Goal: Register for event/course

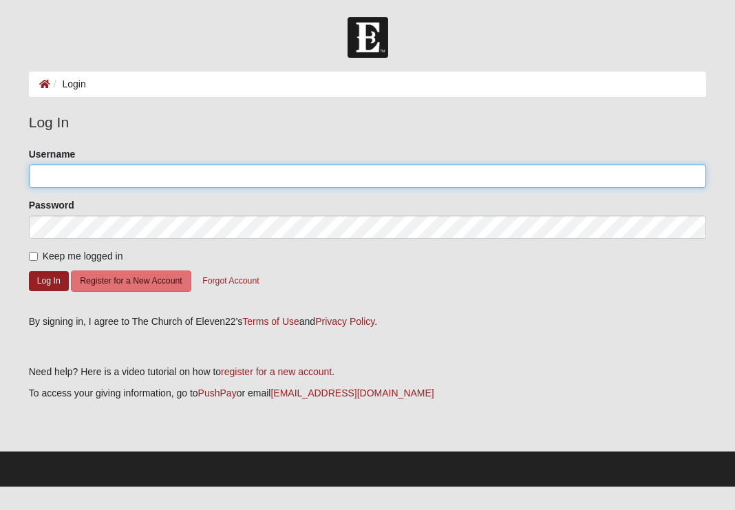
type input "[EMAIL_ADDRESS][DOMAIN_NAME]"
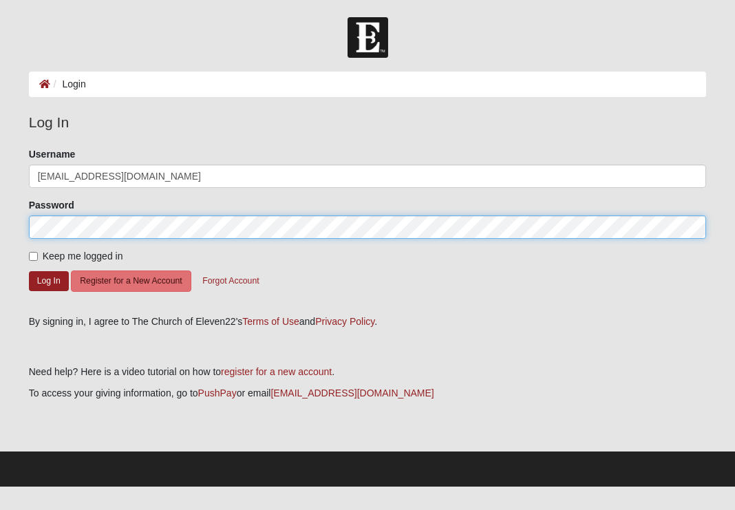
click at [48, 280] on button "Log In" at bounding box center [49, 281] width 40 height 20
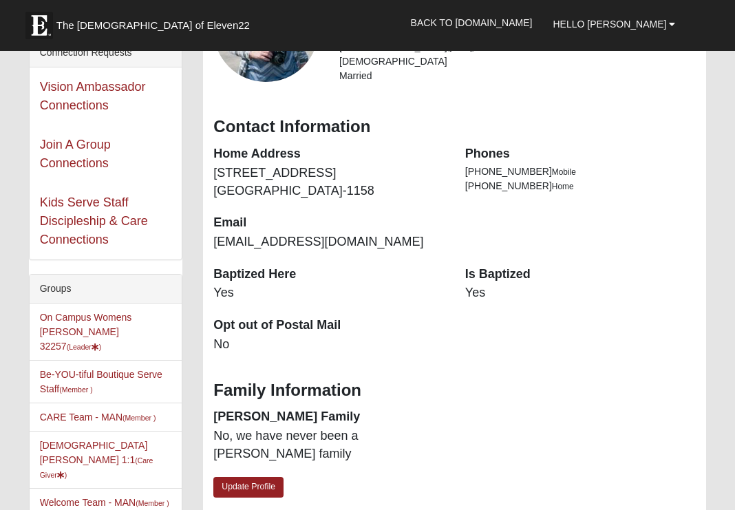
scroll to position [180, 0]
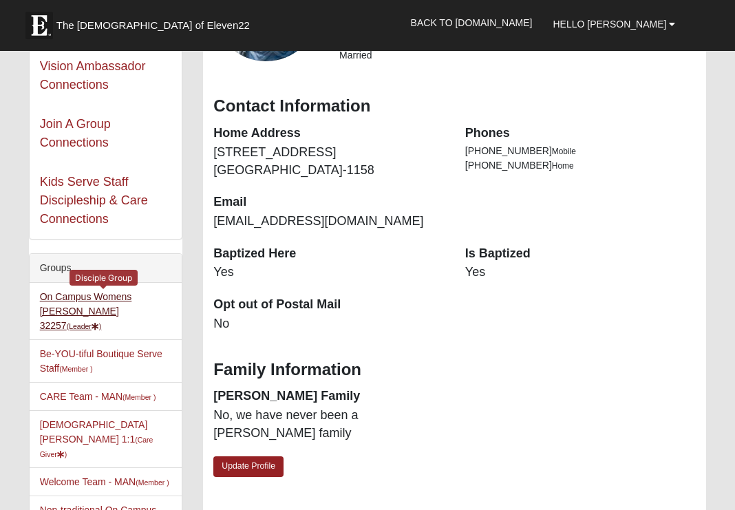
click at [128, 297] on link "On Campus Womens Monger 32257 (Leader )" at bounding box center [86, 311] width 92 height 40
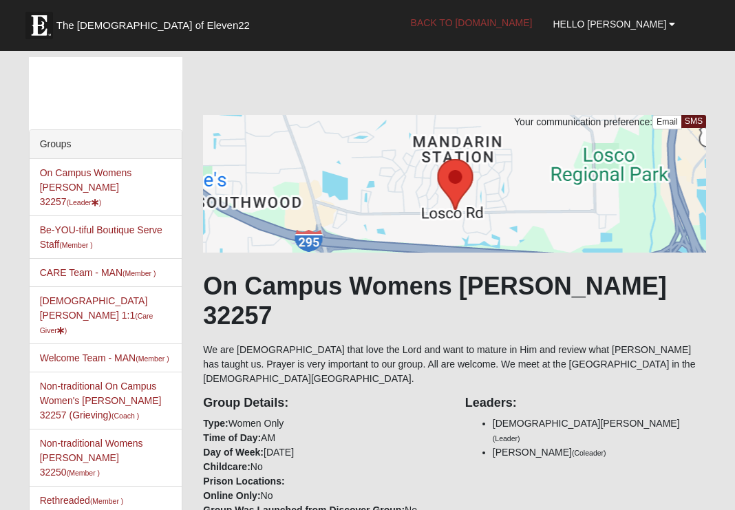
click at [536, 25] on link "Back to COE22.com" at bounding box center [471, 23] width 142 height 34
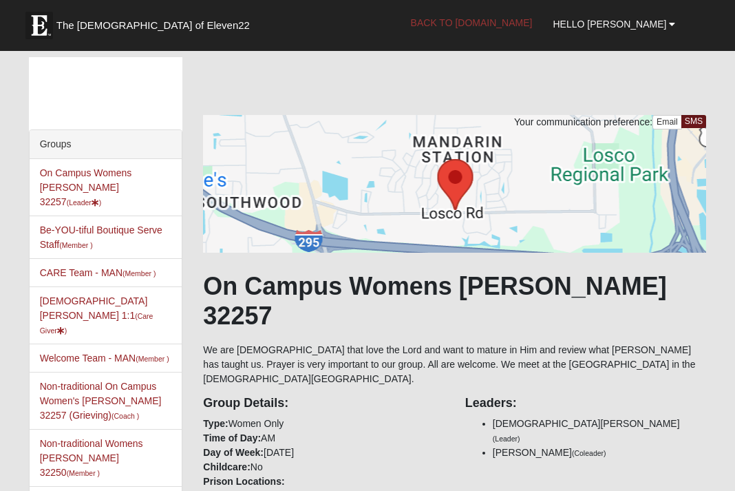
click at [521, 25] on link "Back to COE22.com" at bounding box center [471, 23] width 142 height 34
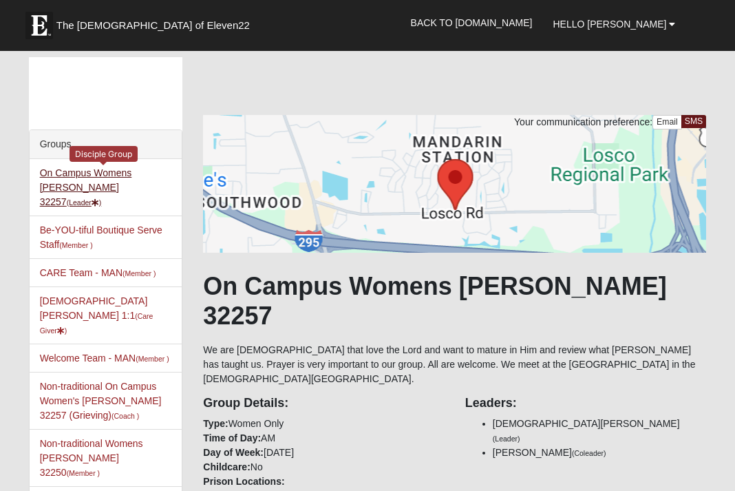
click at [119, 173] on link "On Campus Womens Monger 32257 (Leader )" at bounding box center [86, 187] width 92 height 40
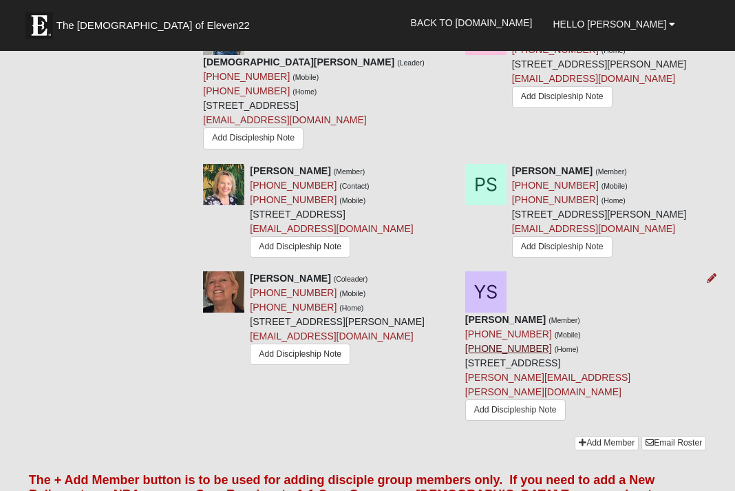
scroll to position [1280, 0]
click at [563, 191] on link "(904) 522-7066" at bounding box center [555, 185] width 87 height 11
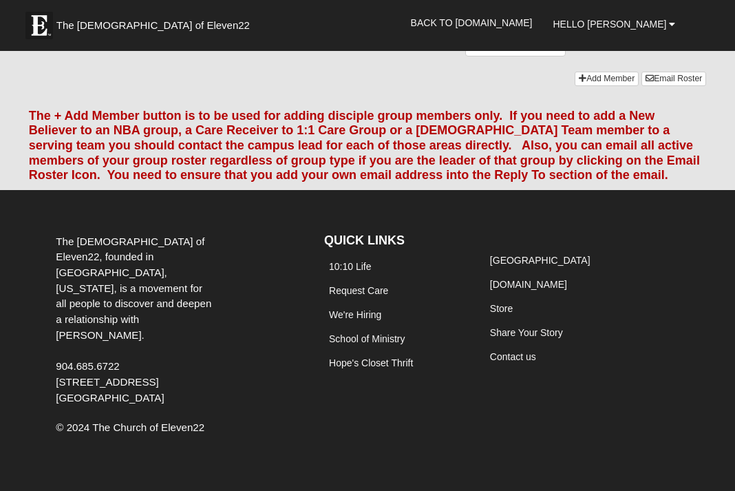
scroll to position [1698, 0]
click at [667, 86] on link "Email Roster" at bounding box center [673, 79] width 65 height 14
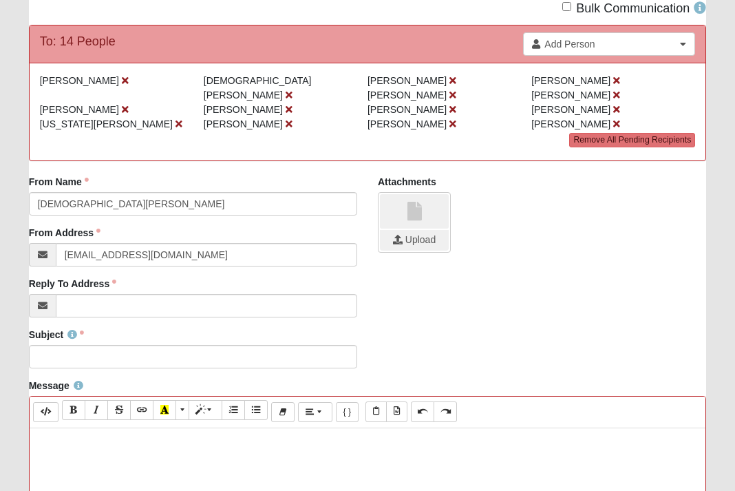
scroll to position [122, 0]
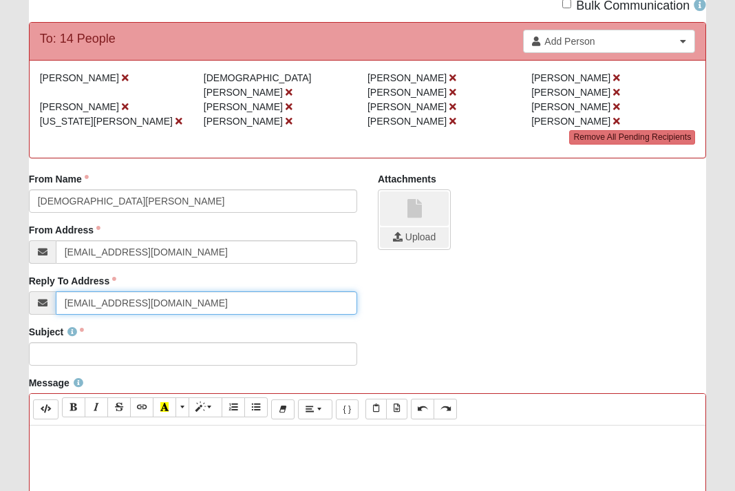
type input "[EMAIL_ADDRESS][DOMAIN_NAME]"
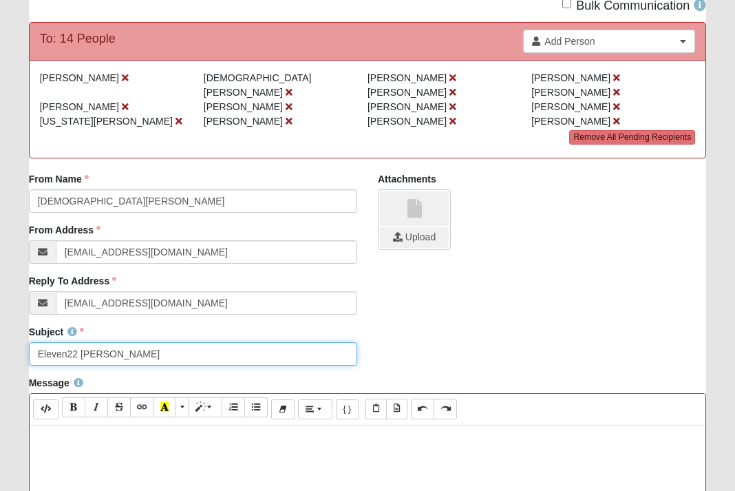
type input "Eleven22 [PERSON_NAME]"
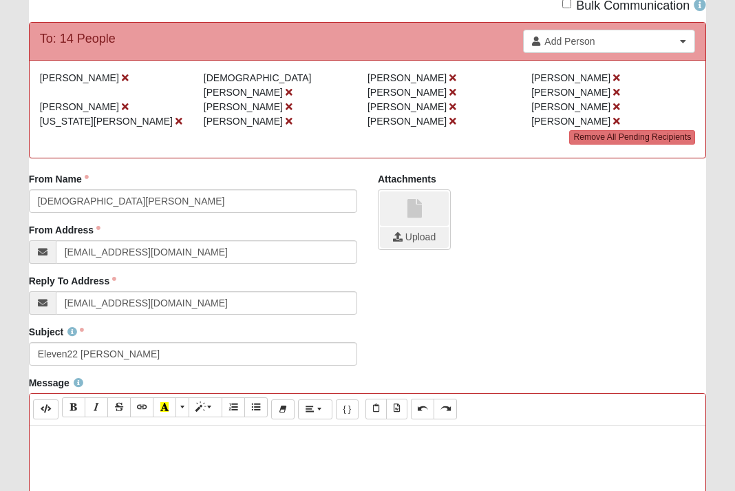
click at [56, 432] on p at bounding box center [367, 439] width 663 height 14
paste div
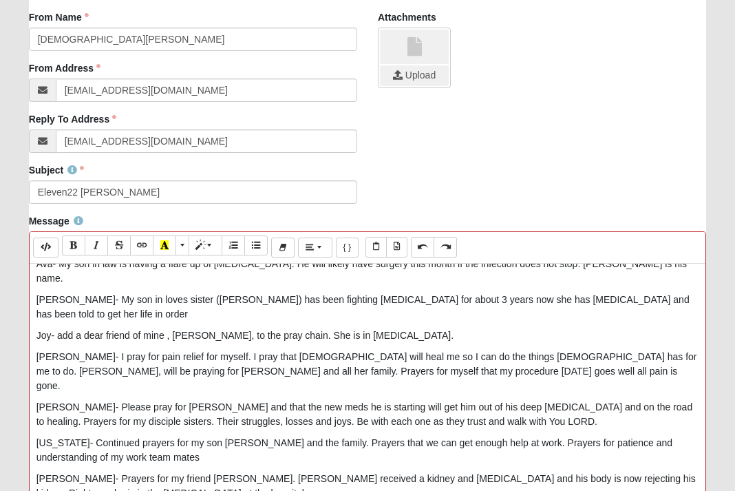
scroll to position [797, 0]
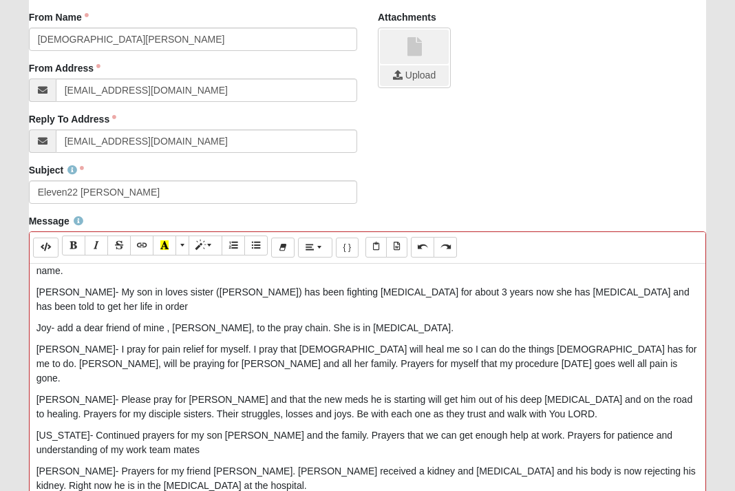
drag, startPoint x: 71, startPoint y: 401, endPoint x: 35, endPoint y: 402, distance: 35.8
click at [35, 402] on div "Good morning to all my DG Sisters! Thank you for your love and support through…" at bounding box center [368, 469] width 676 height 413
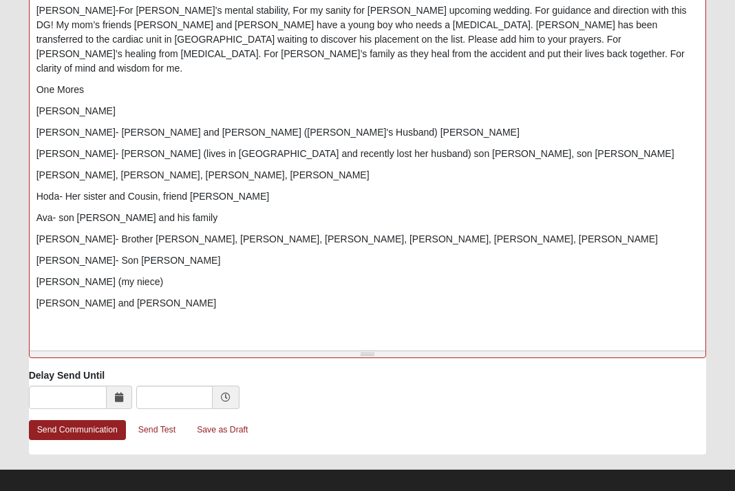
scroll to position [1232, 0]
click at [80, 420] on link "Send Communication" at bounding box center [77, 430] width 97 height 20
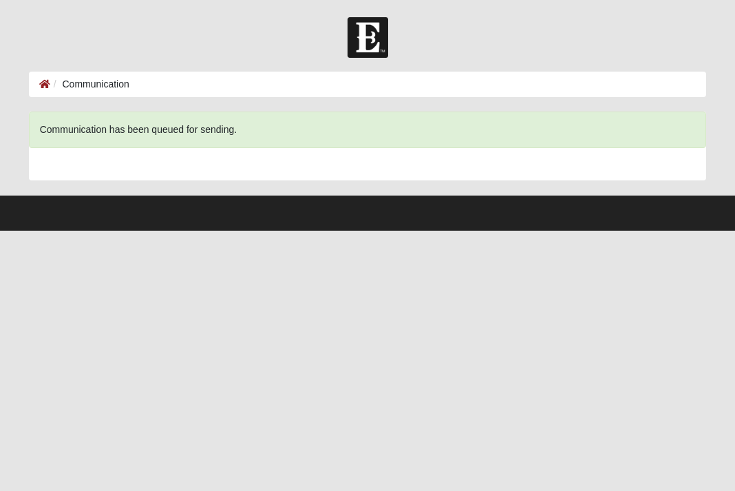
scroll to position [0, 0]
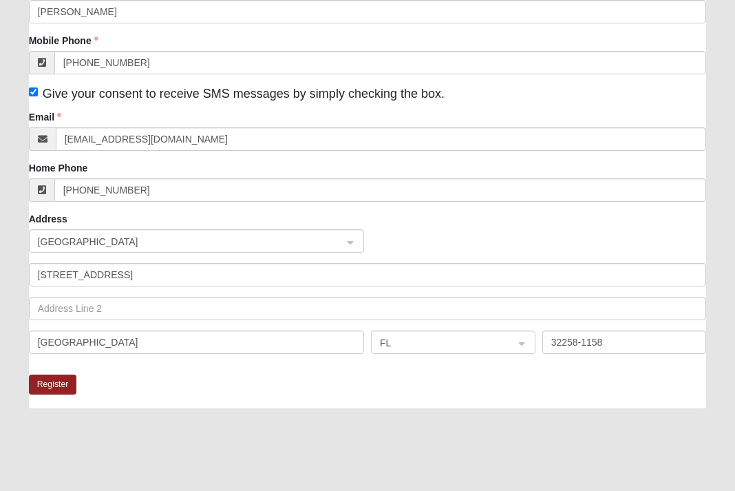
scroll to position [240, 0]
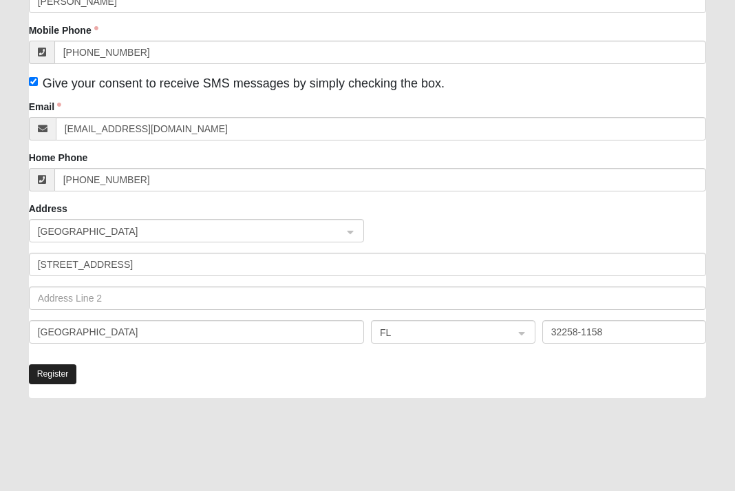
click at [54, 376] on button "Register" at bounding box center [53, 374] width 48 height 20
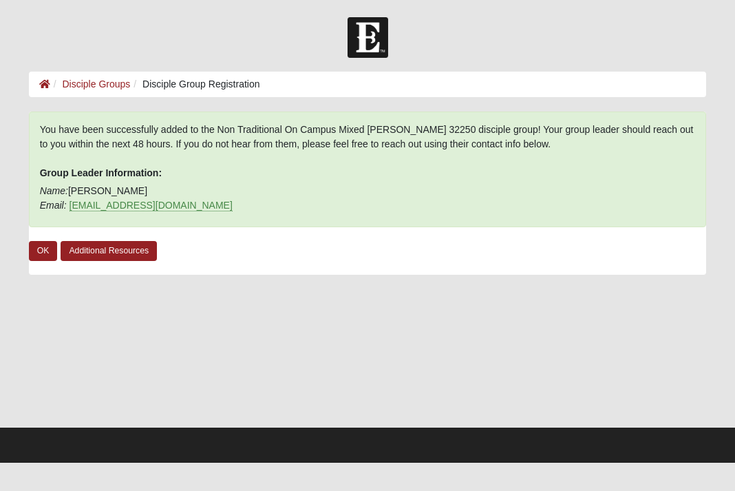
scroll to position [0, 0]
click at [43, 253] on link "OK" at bounding box center [43, 251] width 29 height 20
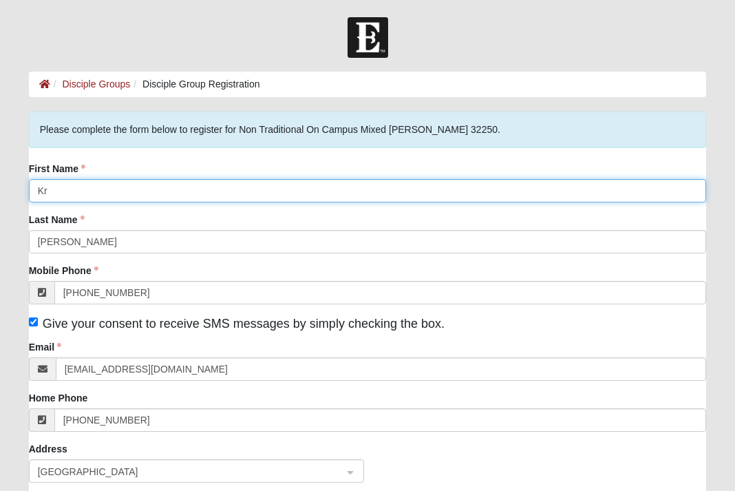
type input "K"
type input "Linda"
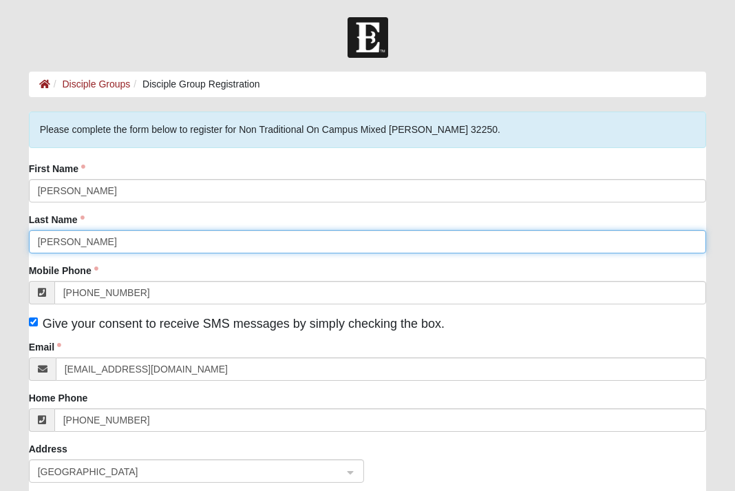
type input "Sorrentino"
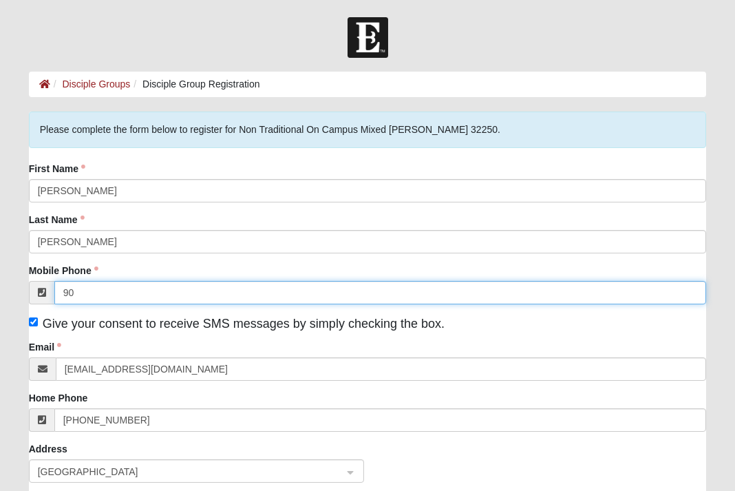
type input "9"
type input "(781) 632-6455"
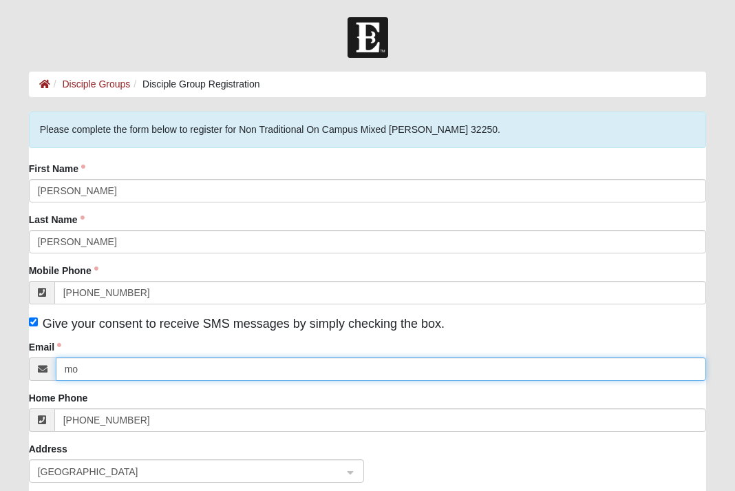
type input "m"
paste input "stillnell8@Aol.com"
type input "stillnell8@Aol.com"
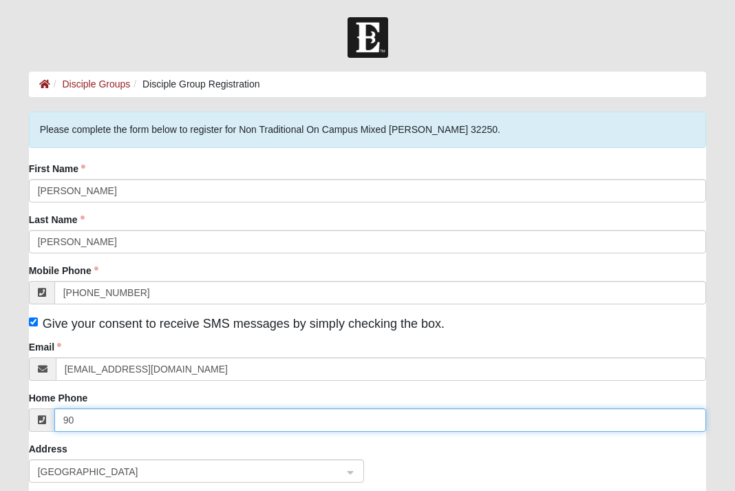
type input "9"
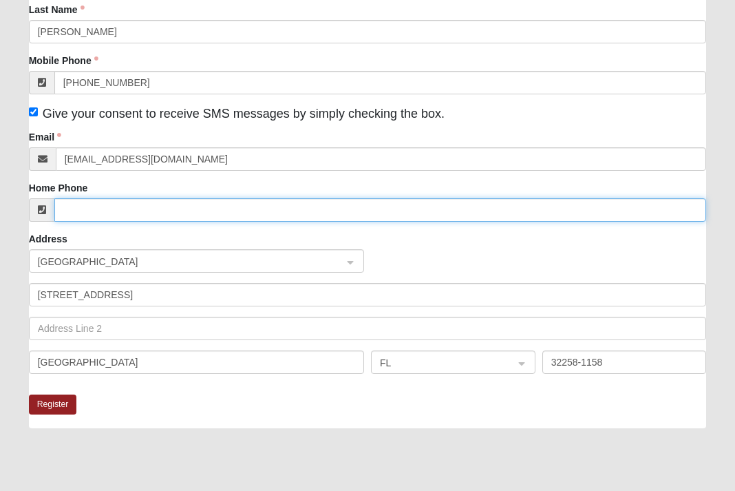
scroll to position [210, 0]
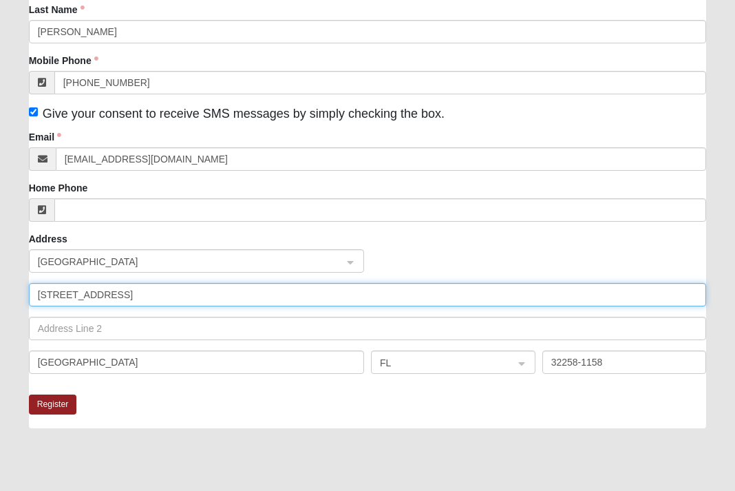
drag, startPoint x: 127, startPoint y: 296, endPoint x: 38, endPoint y: 294, distance: 88.8
paste input "13990 Bartram Park Blvd Unit 205 Jacksonville Fl 32258"
type input "13990 Bartram Park Blvd Unit 205 Jacksonville Fl 32258"
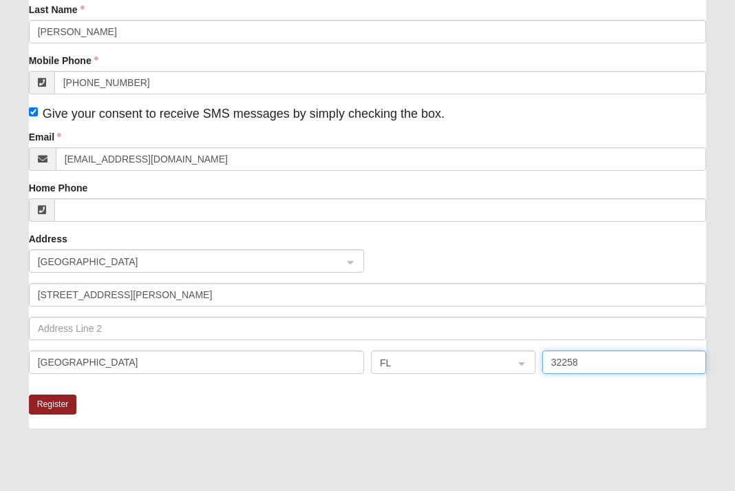
type input "32258"
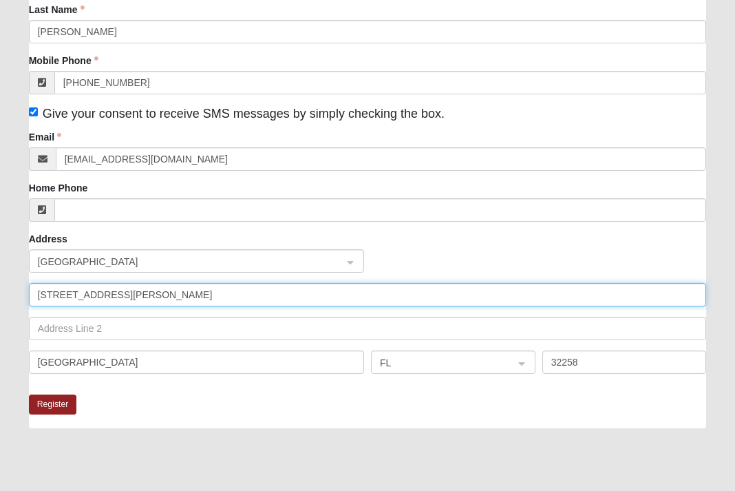
click at [280, 294] on input "13990 Bartram Park Blvd Unit 205 Jacksonville Fl 32258" at bounding box center [368, 294] width 678 height 23
type input "13990 Bartram Park Blvd Unit 205"
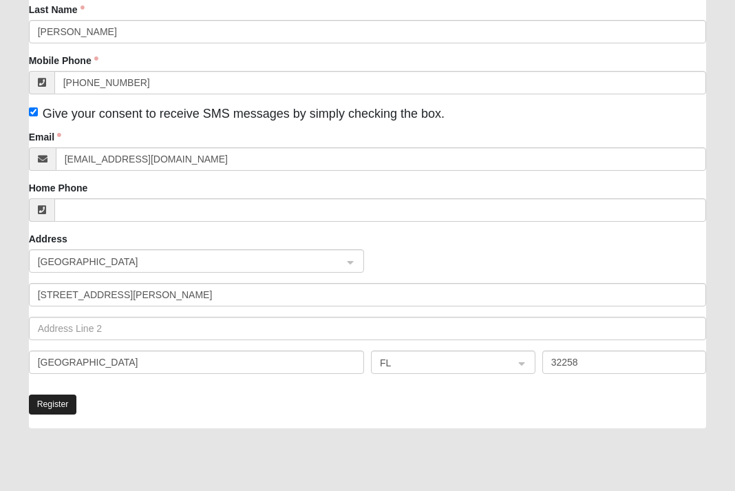
click at [53, 406] on button "Register" at bounding box center [53, 404] width 48 height 20
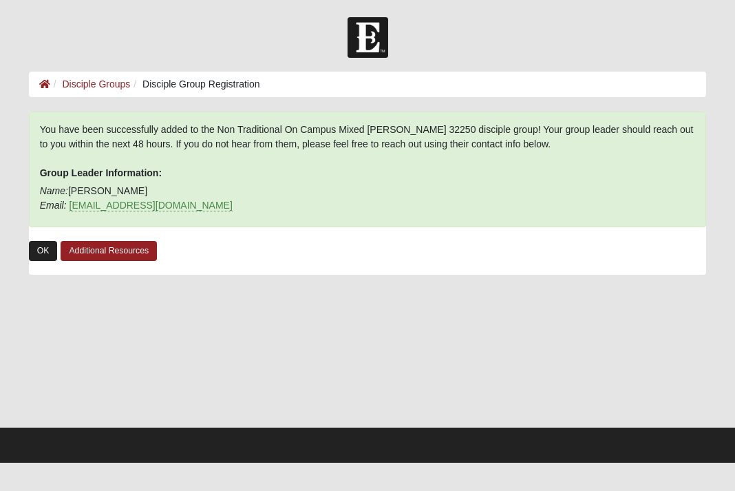
click at [41, 248] on link "OK" at bounding box center [43, 251] width 29 height 20
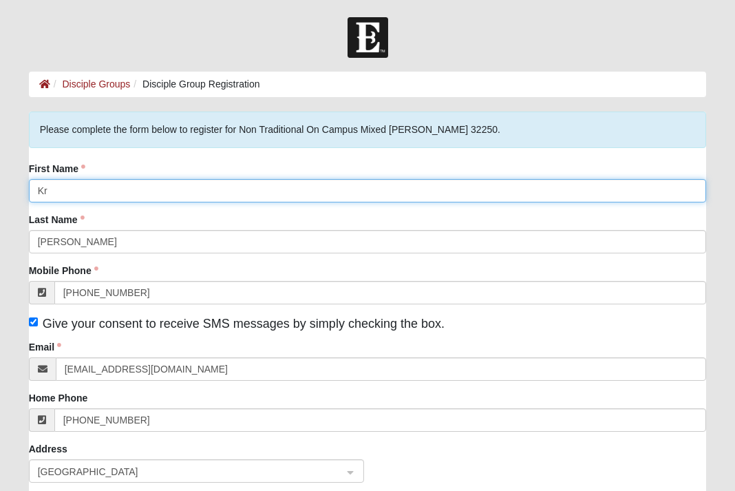
type input "K"
type input "[PERSON_NAME]"
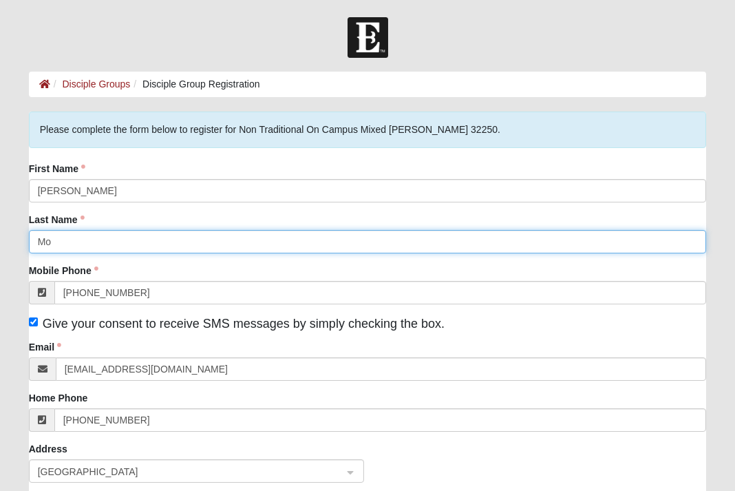
type input "M"
type input "[PERSON_NAME]"
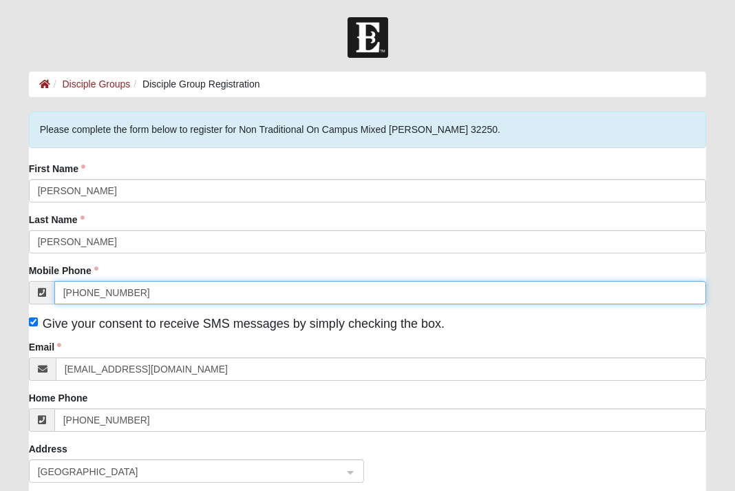
drag, startPoint x: 135, startPoint y: 294, endPoint x: 63, endPoint y: 290, distance: 71.6
paste input "[PHONE_NUMBER]"
type input "[PHONE_NUMBER]"
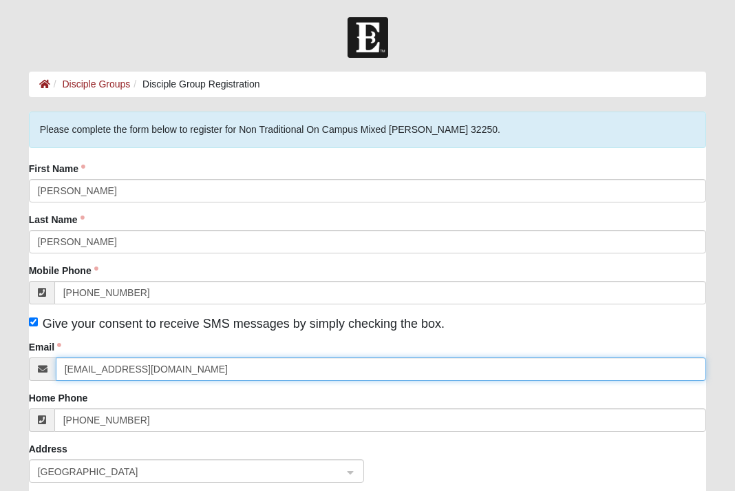
drag, startPoint x: 190, startPoint y: 371, endPoint x: 65, endPoint y: 367, distance: 125.3
paste input "[EMAIL_ADDRESS][DOMAIN_NAME]"
type input "[EMAIL_ADDRESS][DOMAIN_NAME]"
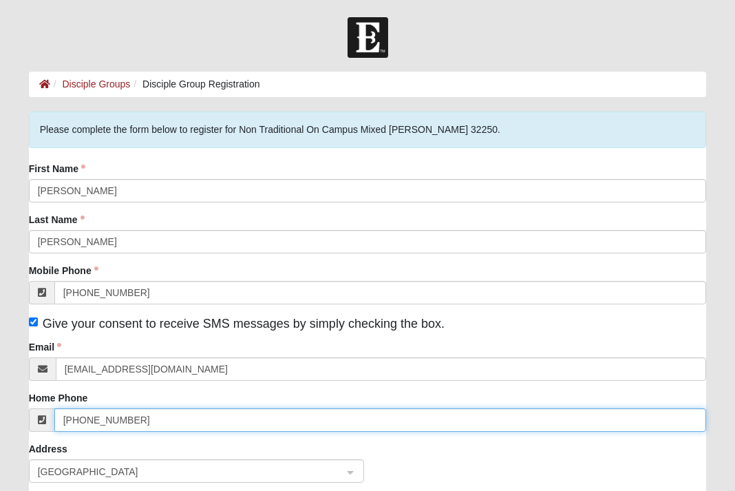
drag, startPoint x: 133, startPoint y: 421, endPoint x: 61, endPoint y: 420, distance: 72.9
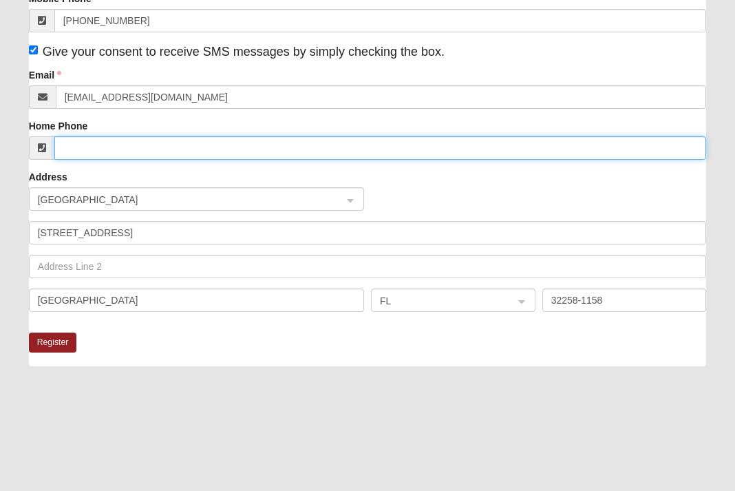
scroll to position [287, 0]
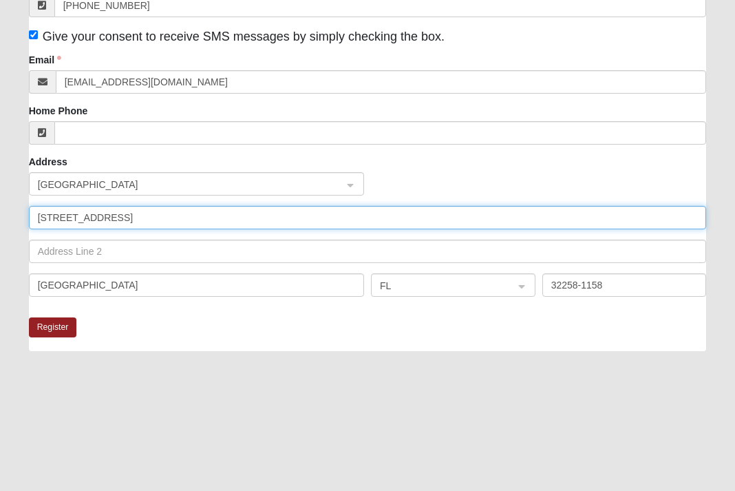
drag, startPoint x: 130, startPoint y: 219, endPoint x: 35, endPoint y: 217, distance: 94.9
paste input "[STREET_ADDRESS][PERSON_NAME][PERSON_NAME]"
type input "[STREET_ADDRESS][PERSON_NAME][PERSON_NAME]"
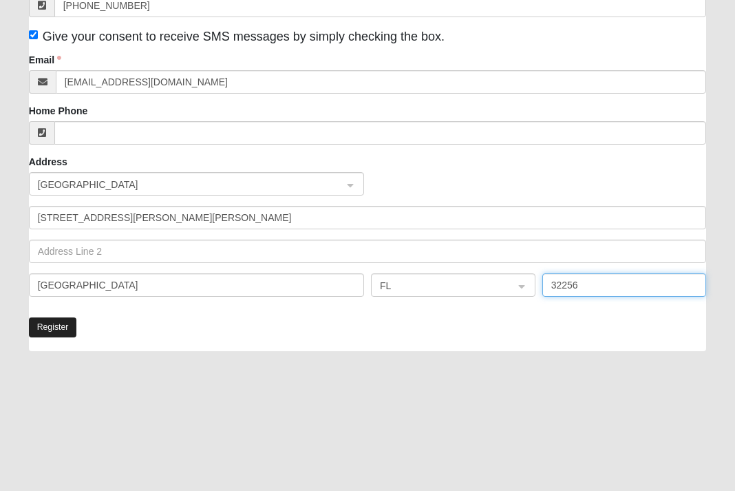
type input "32256"
click at [57, 328] on button "Register" at bounding box center [53, 327] width 48 height 20
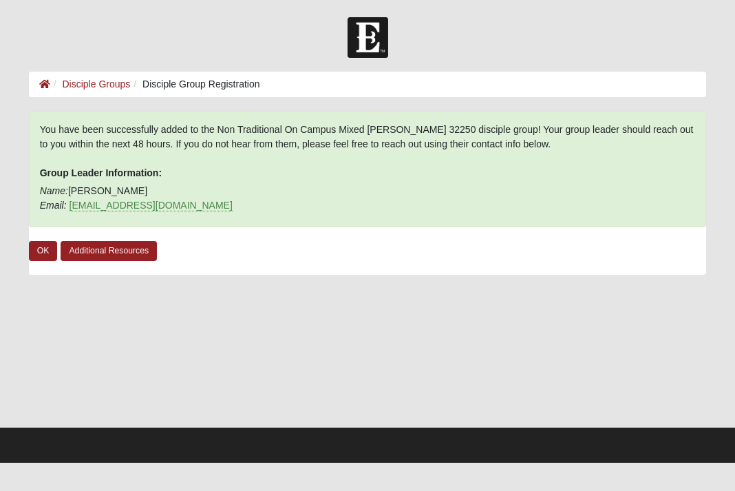
scroll to position [0, 0]
click at [102, 254] on link "Additional Resources" at bounding box center [109, 251] width 96 height 20
